Goal: Transaction & Acquisition: Subscribe to service/newsletter

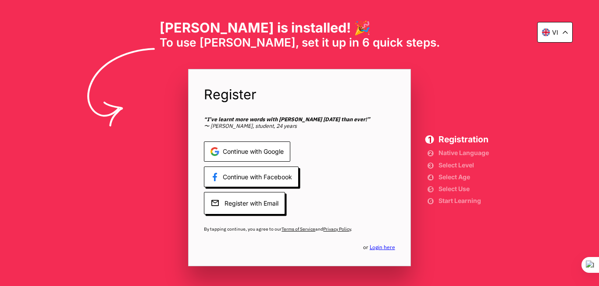
click at [267, 152] on span "Continue with Google" at bounding box center [247, 151] width 86 height 21
click at [457, 167] on span "Select Level" at bounding box center [464, 164] width 50 height 5
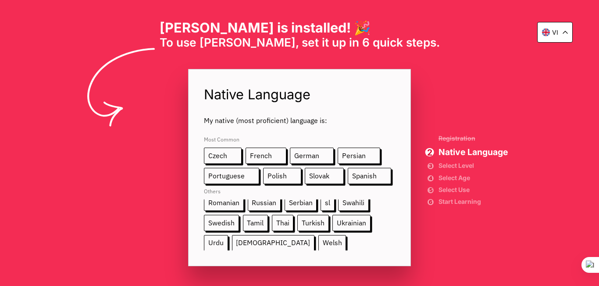
scroll to position [146, 0]
click at [232, 243] on span "[DEMOGRAPHIC_DATA]" at bounding box center [273, 242] width 83 height 16
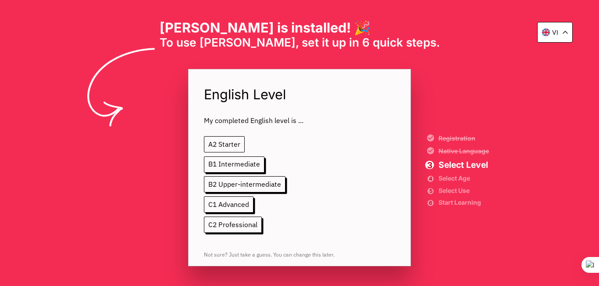
click at [231, 141] on span "A2 Starter" at bounding box center [224, 144] width 41 height 16
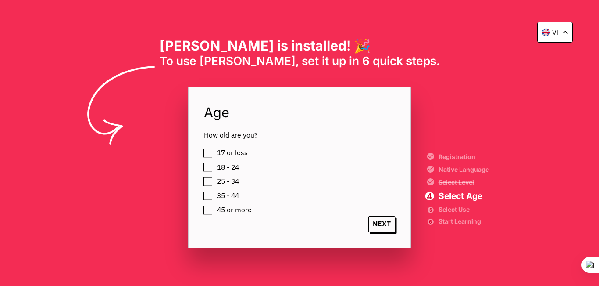
click at [214, 164] on label "18 - 24" at bounding box center [226, 167] width 25 height 12
click at [208, 182] on div "17 or less 18 - 24 25 - 34 35 - 44 45 or more" at bounding box center [307, 180] width 207 height 69
click at [214, 166] on label "18 - 24" at bounding box center [226, 167] width 25 height 12
click at [214, 177] on label "25 - 34" at bounding box center [226, 181] width 25 height 12
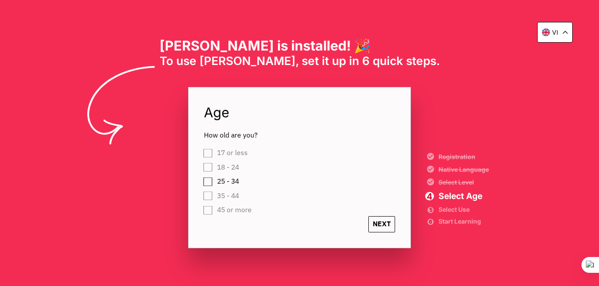
click at [381, 218] on span "NEXT" at bounding box center [381, 224] width 27 height 16
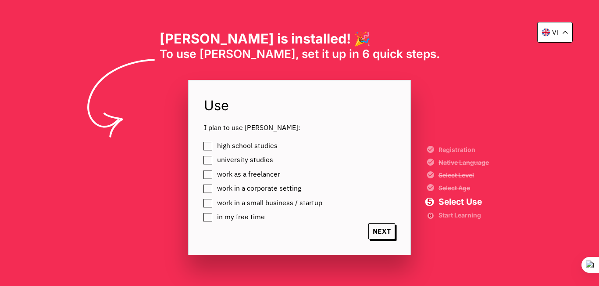
click at [214, 173] on label "work as a freelancer" at bounding box center [247, 174] width 66 height 12
click at [386, 232] on span "NEXT" at bounding box center [381, 231] width 27 height 16
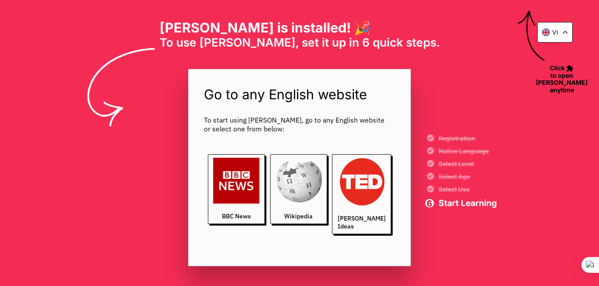
click at [262, 94] on span "Go to any English website" at bounding box center [299, 95] width 191 height 20
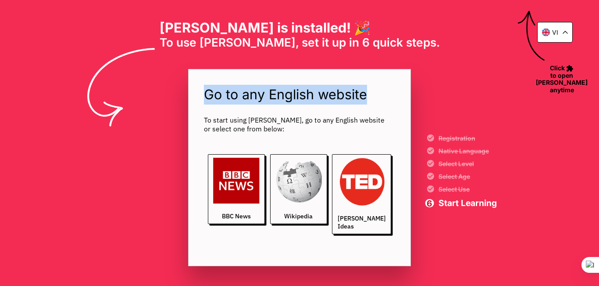
click at [262, 94] on span "Go to any English website" at bounding box center [299, 95] width 191 height 20
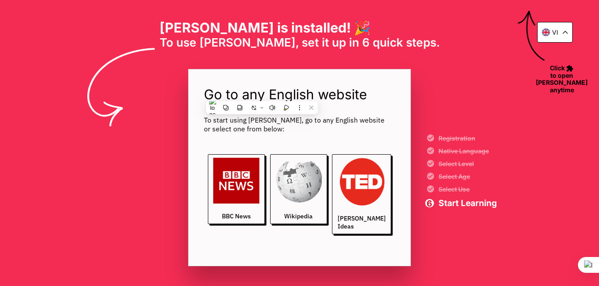
click at [246, 128] on span "To start using [PERSON_NAME], go to any English website or select one from belo…" at bounding box center [299, 124] width 191 height 18
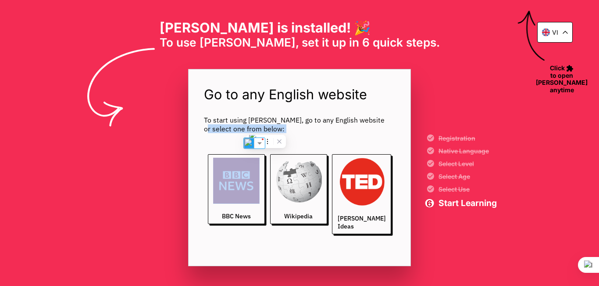
click at [246, 128] on span "To start using [PERSON_NAME], go to any English website or select one from belo…" at bounding box center [299, 124] width 191 height 18
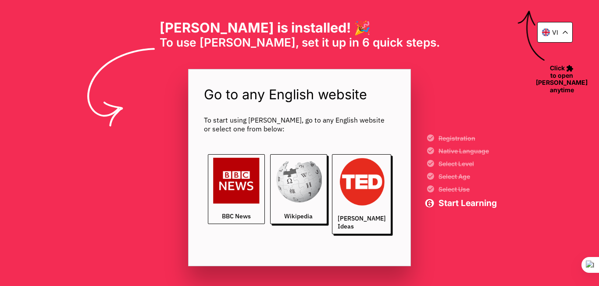
click at [246, 182] on img at bounding box center [236, 180] width 46 height 46
click at [243, 172] on img at bounding box center [236, 180] width 46 height 46
click at [293, 184] on img at bounding box center [298, 180] width 46 height 46
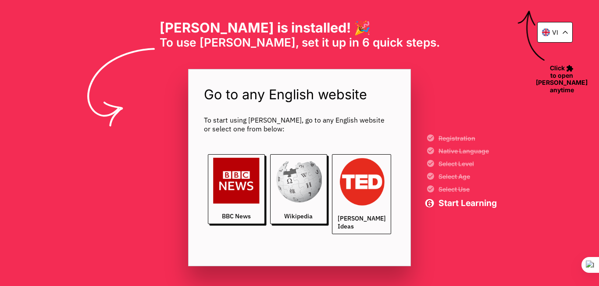
click at [342, 178] on img at bounding box center [362, 181] width 48 height 48
